Goal: Information Seeking & Learning: Learn about a topic

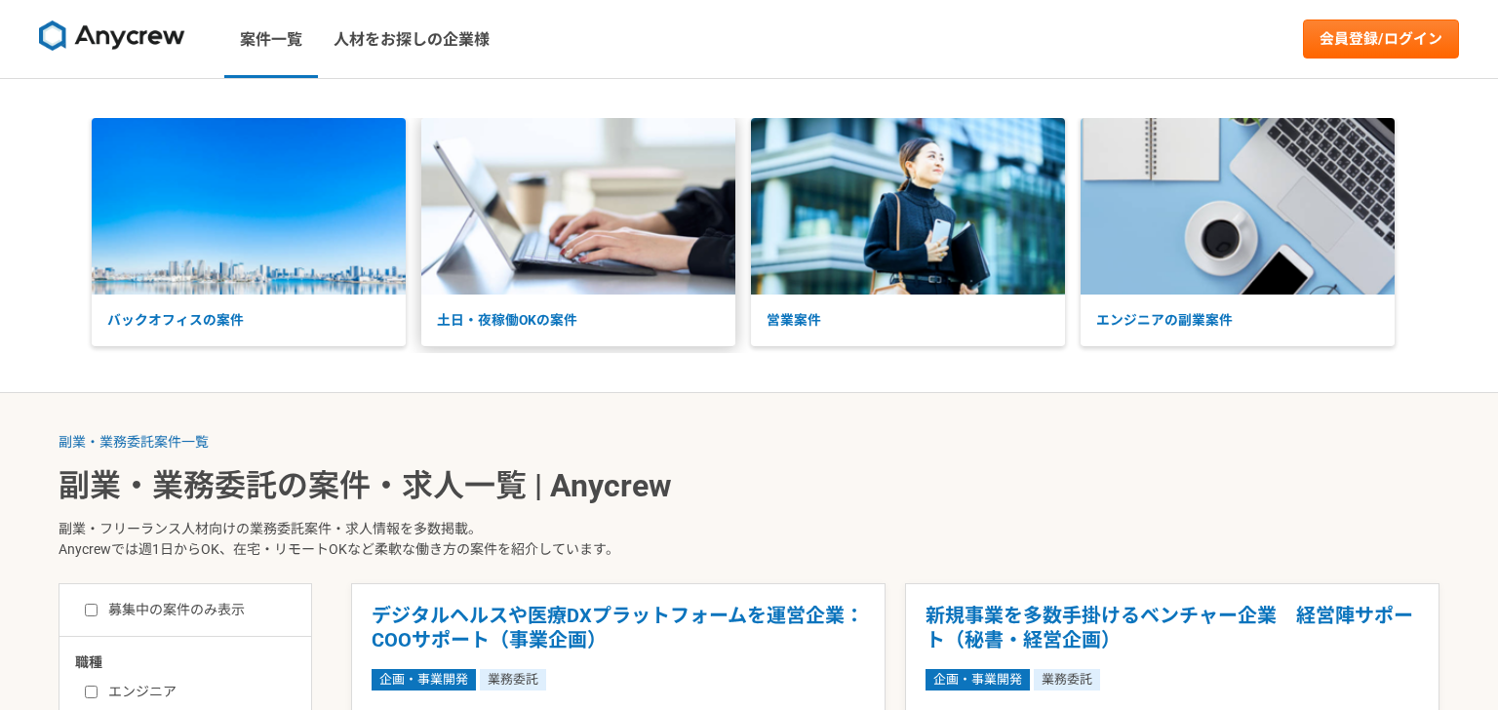
click at [522, 323] on p "土日・夜稼働OKの案件" at bounding box center [578, 321] width 314 height 52
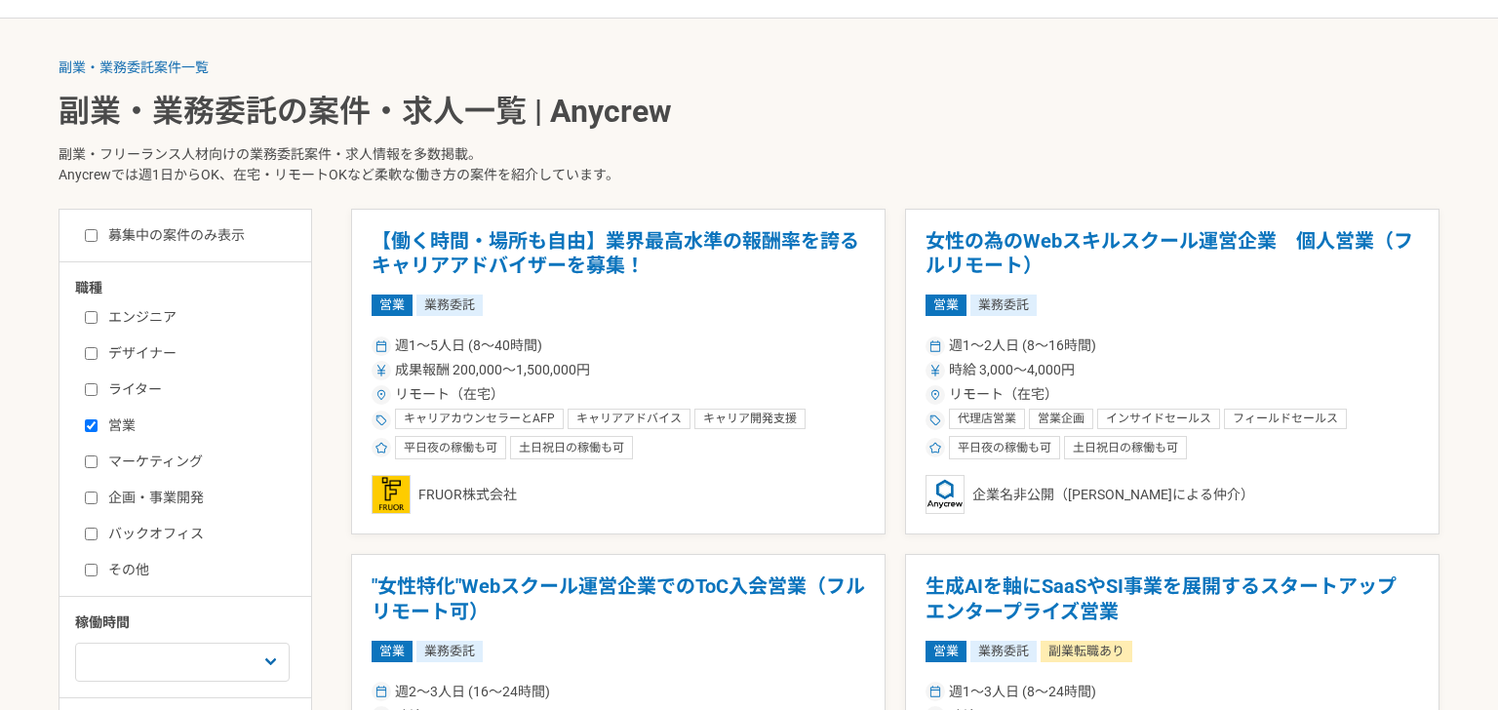
scroll to position [384, 0]
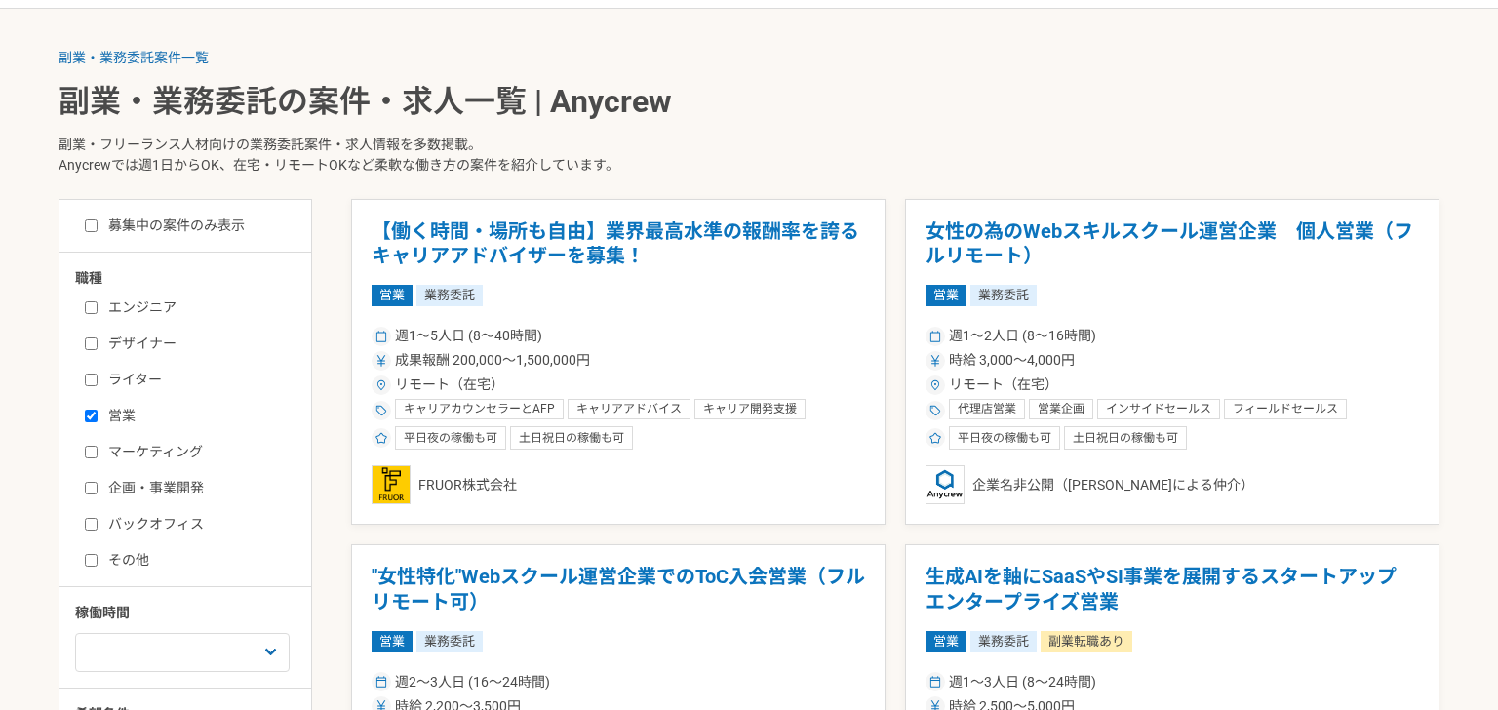
click at [95, 417] on input "営業" at bounding box center [91, 416] width 13 height 13
checkbox input "false"
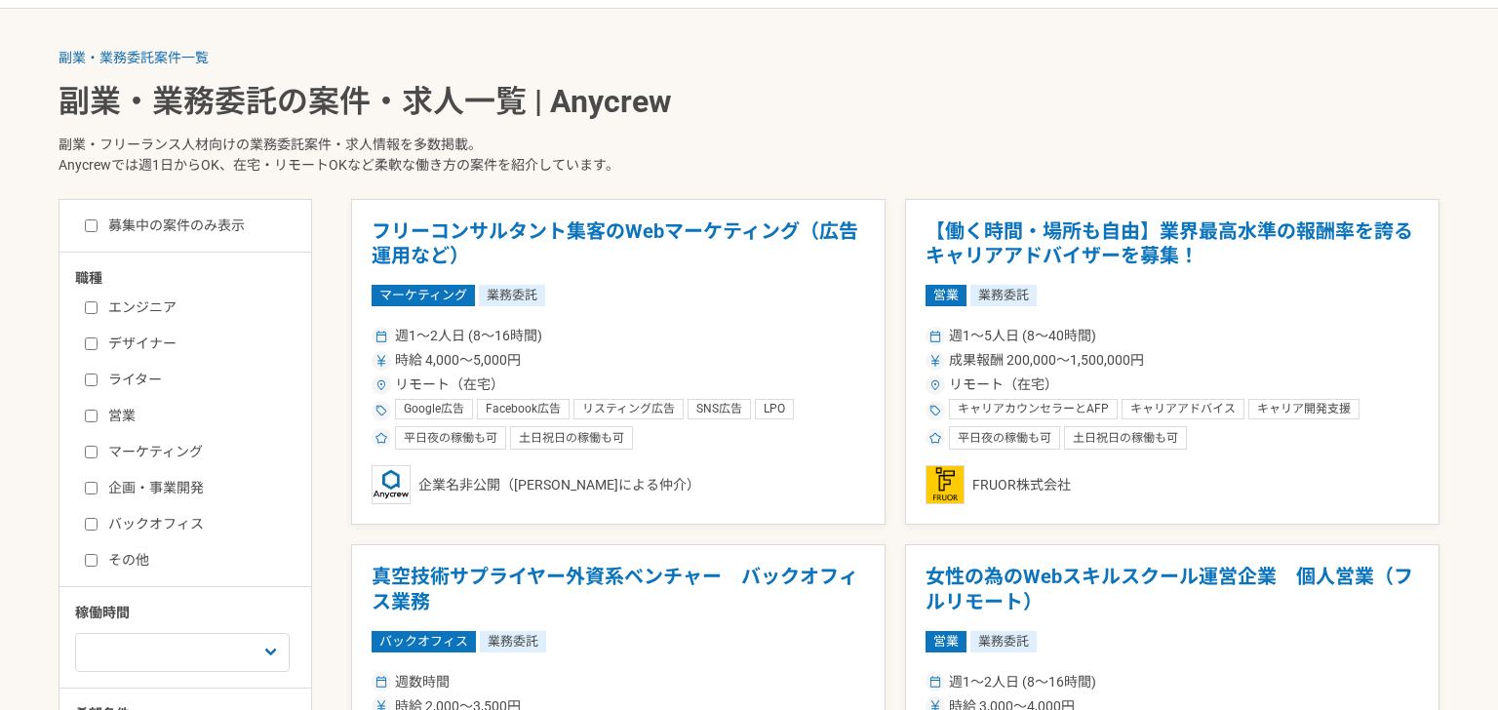
click at [87, 482] on input "企画・事業開発" at bounding box center [91, 488] width 13 height 13
checkbox input "true"
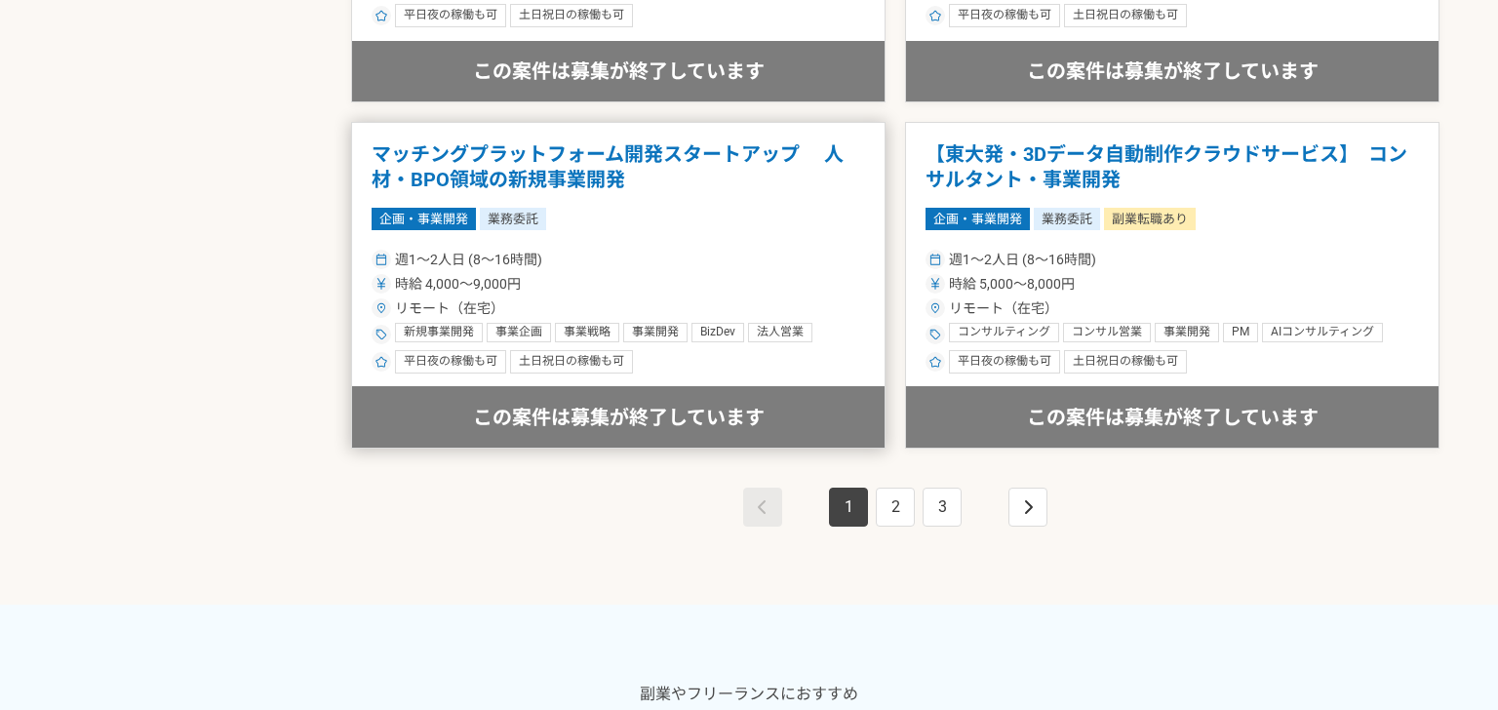
scroll to position [3578, 0]
